Goal: Task Accomplishment & Management: Manage account settings

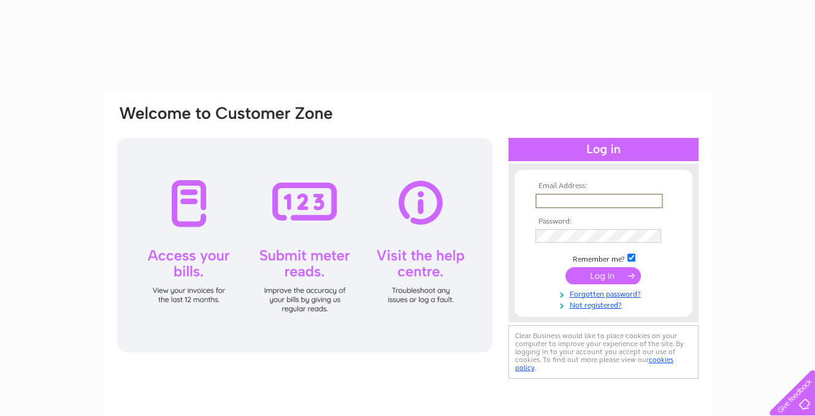
click at [561, 197] on input "text" at bounding box center [598, 201] width 127 height 15
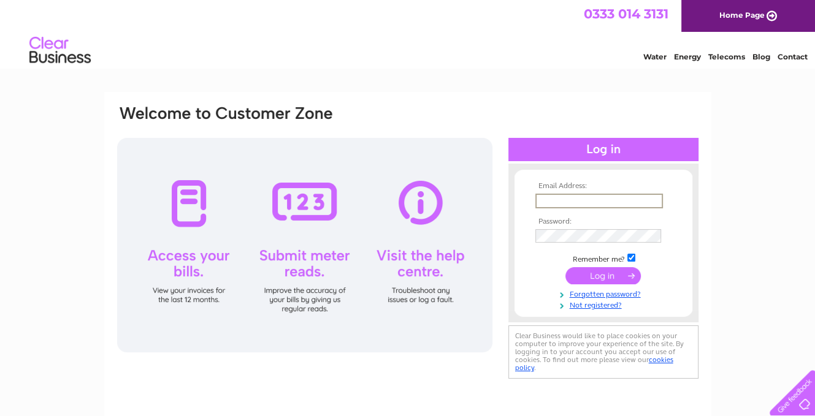
type input "[EMAIL_ADDRESS][DOMAIN_NAME]"
click at [608, 276] on input "submit" at bounding box center [602, 275] width 75 height 17
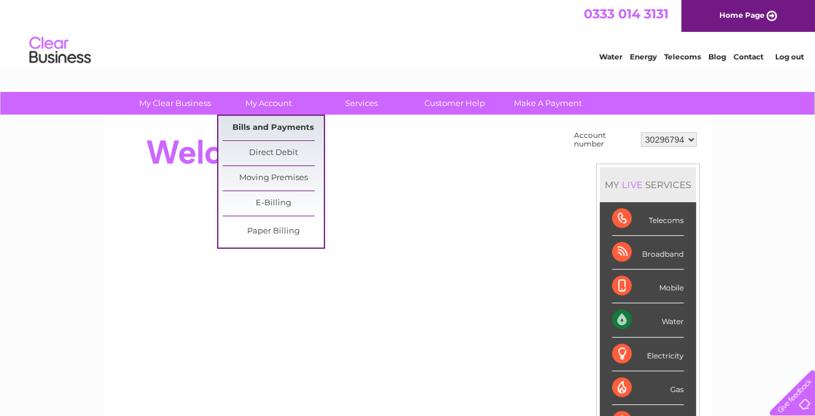
click at [269, 126] on link "Bills and Payments" at bounding box center [273, 128] width 101 height 25
